Goal: Information Seeking & Learning: Find specific fact

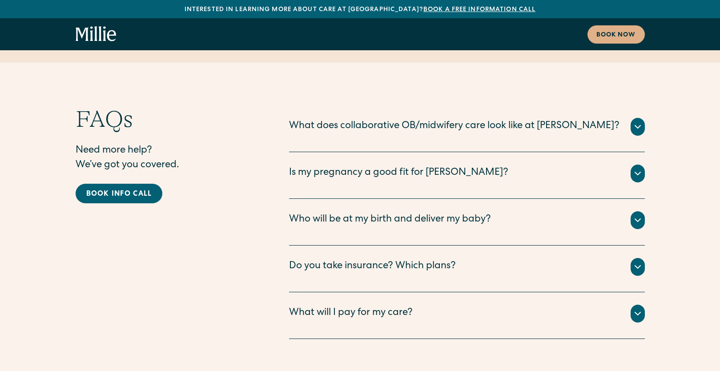
scroll to position [4405, 0]
click at [416, 260] on div "Do you take insurance? Which plans?" at bounding box center [372, 267] width 167 height 15
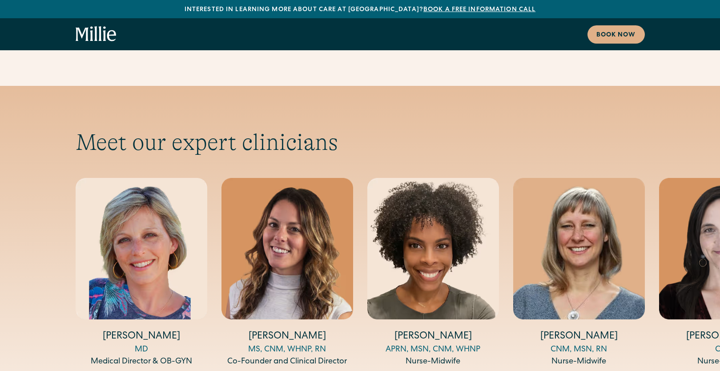
scroll to position [2898, 0]
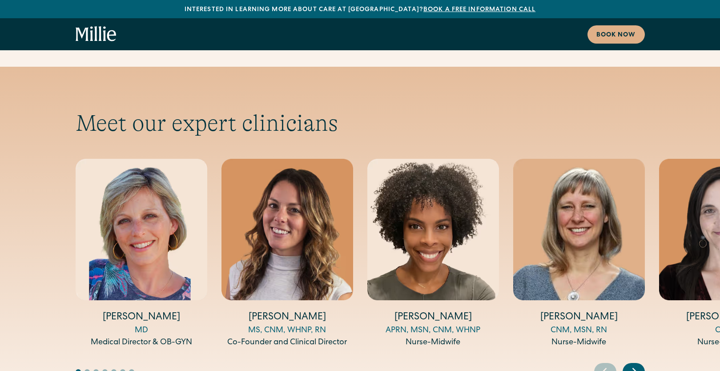
click at [636, 364] on icon "Next slide" at bounding box center [634, 371] width 13 height 14
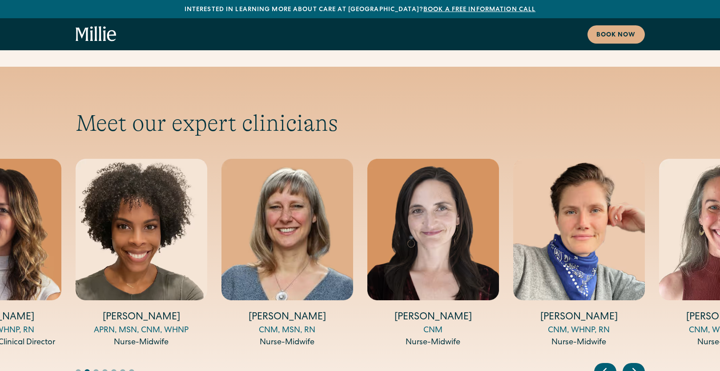
click at [635, 368] on icon "Next slide" at bounding box center [635, 371] width 4 height 7
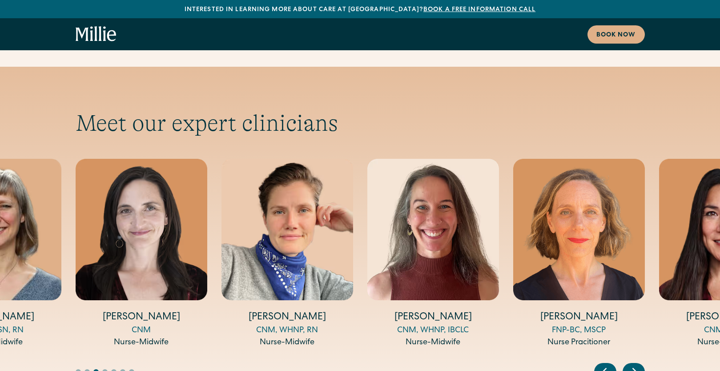
click at [635, 368] on icon "Next slide" at bounding box center [635, 371] width 4 height 7
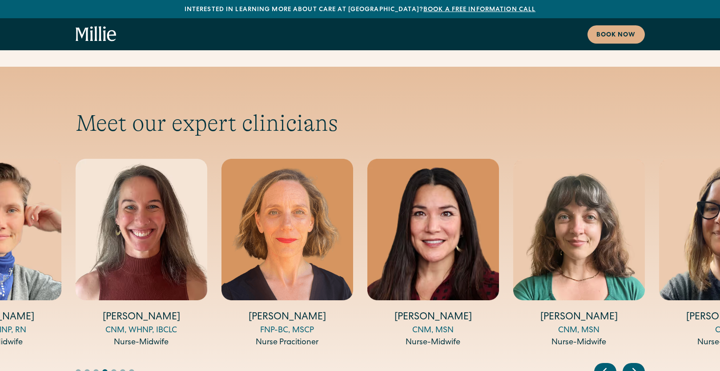
click at [635, 368] on icon "Next slide" at bounding box center [635, 371] width 4 height 7
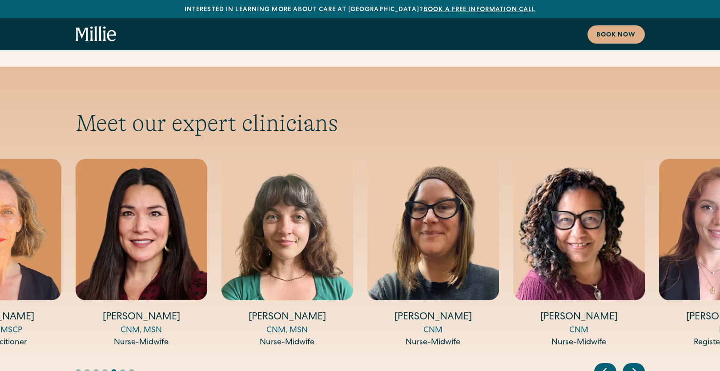
click at [635, 368] on icon "Next slide" at bounding box center [635, 371] width 4 height 7
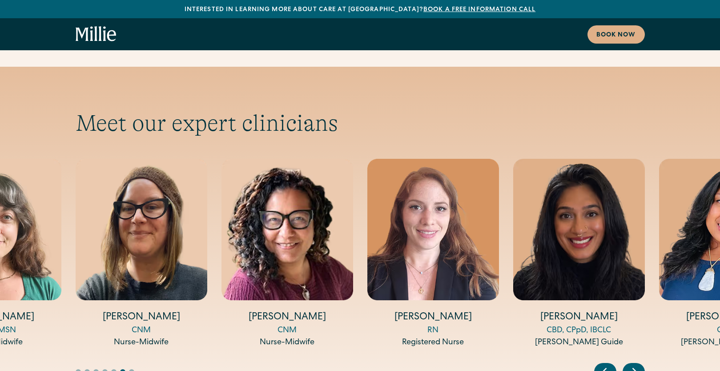
click at [635, 368] on icon "Next slide" at bounding box center [635, 371] width 4 height 7
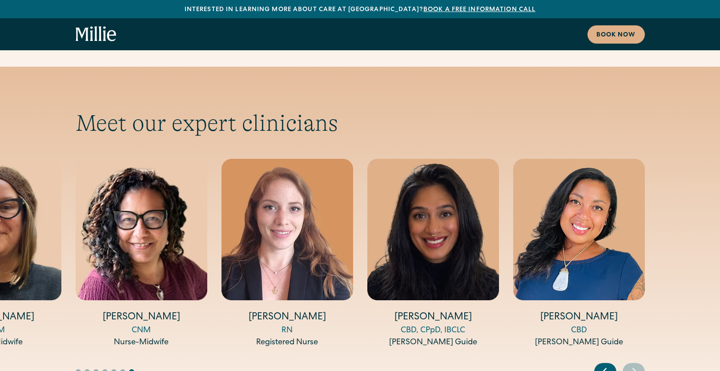
click at [606, 364] on icon "Previous slide" at bounding box center [603, 371] width 13 height 14
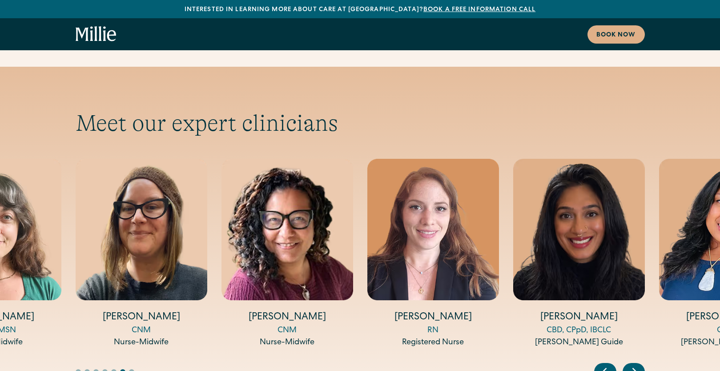
click at [633, 368] on icon "Next slide" at bounding box center [635, 371] width 4 height 7
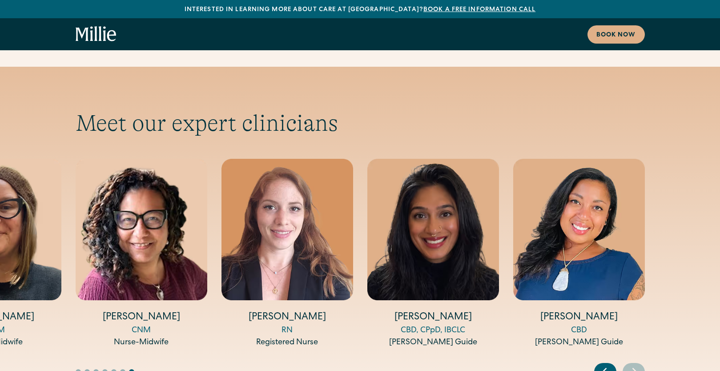
click at [610, 363] on div "Previous slide" at bounding box center [605, 372] width 22 height 18
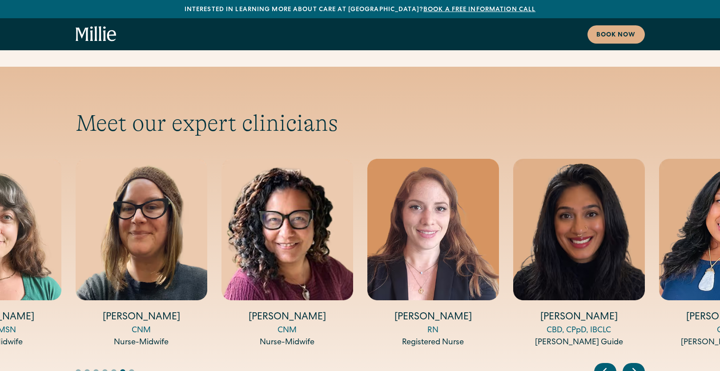
click at [610, 363] on div "Previous slide" at bounding box center [605, 372] width 22 height 18
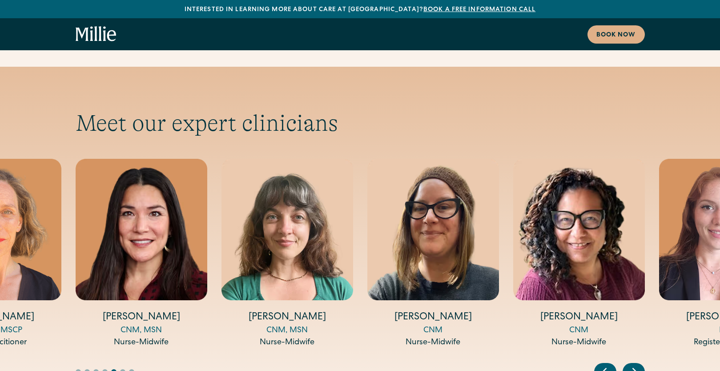
click at [610, 363] on div "Previous slide" at bounding box center [605, 372] width 22 height 18
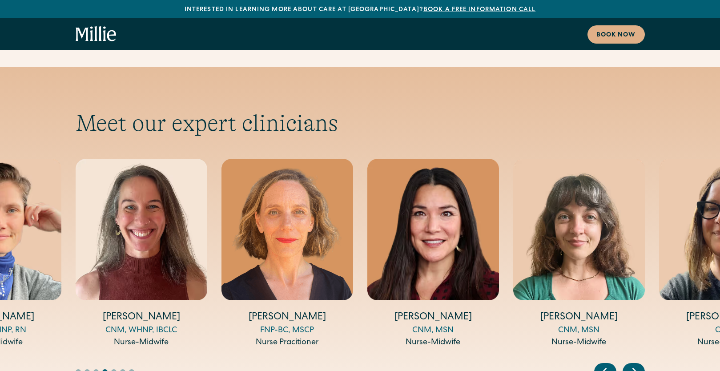
click at [610, 363] on div "Previous slide" at bounding box center [605, 372] width 22 height 18
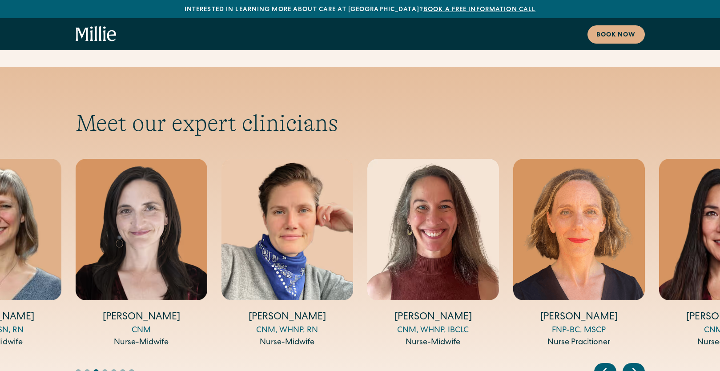
click at [610, 363] on div "Previous slide" at bounding box center [605, 372] width 22 height 18
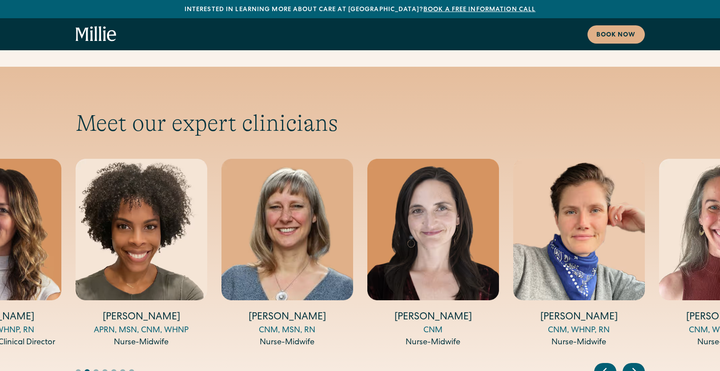
click at [610, 363] on div "Previous slide" at bounding box center [605, 372] width 22 height 18
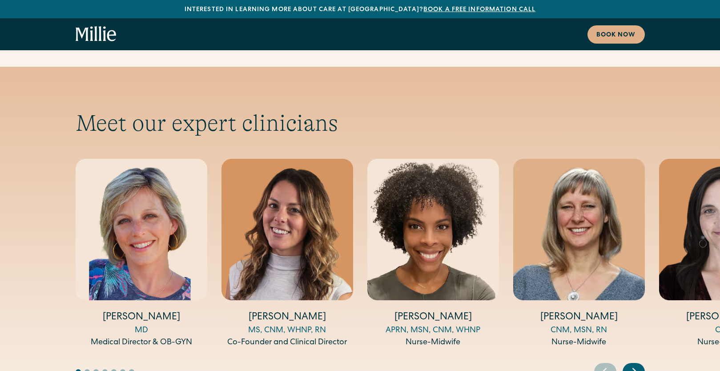
click at [610, 363] on div "Previous slide" at bounding box center [605, 372] width 22 height 18
